Goal: Task Accomplishment & Management: Use online tool/utility

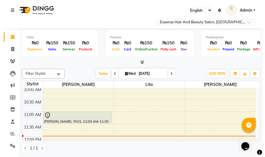
scroll to position [52, 0]
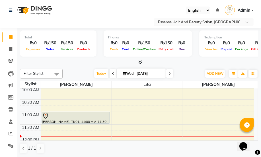
click at [44, 114] on icon at bounding box center [45, 116] width 7 height 7
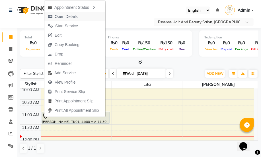
click at [68, 17] on span "Open Details" at bounding box center [66, 17] width 23 height 6
select select "7"
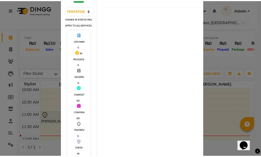
scroll to position [136, 0]
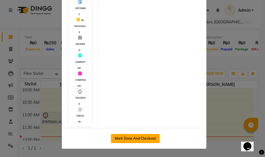
click at [145, 139] on button "Mark Done And Checkout" at bounding box center [135, 138] width 49 height 9
select select "service"
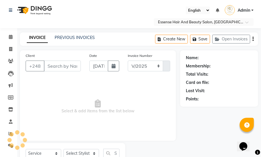
select select "8408"
type input "0364"
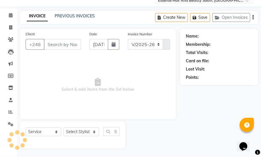
type input "2505331"
select select "81254"
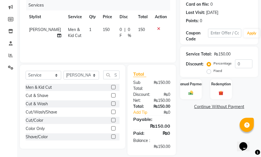
scroll to position [85, 0]
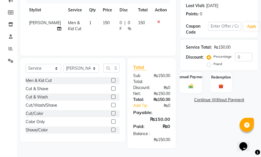
click at [191, 84] on img at bounding box center [191, 87] width 8 height 6
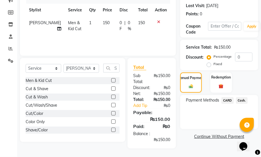
click at [242, 100] on span "Cash." at bounding box center [242, 100] width 12 height 7
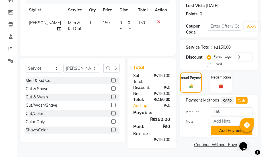
click at [231, 131] on button "Add Payment" at bounding box center [232, 131] width 42 height 9
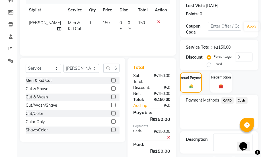
scroll to position [110, 0]
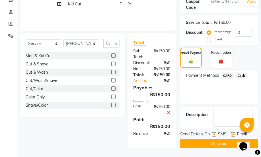
click at [219, 143] on button "Checkout" at bounding box center [219, 144] width 78 height 9
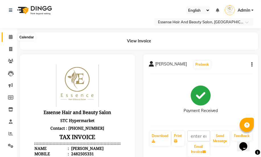
click at [11, 35] on icon at bounding box center [11, 37] width 4 height 4
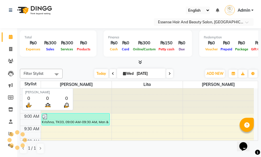
scroll to position [100, 0]
